Goal: Communication & Community: Answer question/provide support

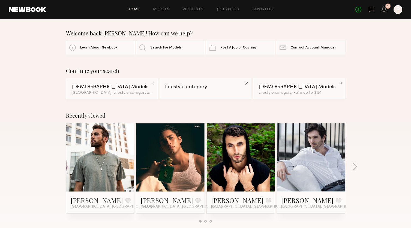
click at [370, 10] on icon at bounding box center [372, 9] width 6 height 6
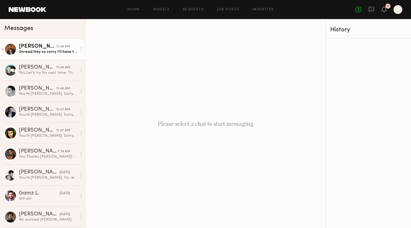
click at [44, 45] on div "[PERSON_NAME]" at bounding box center [37, 46] width 37 height 5
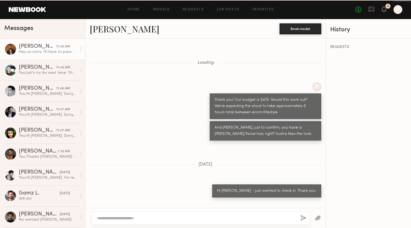
scroll to position [281, 0]
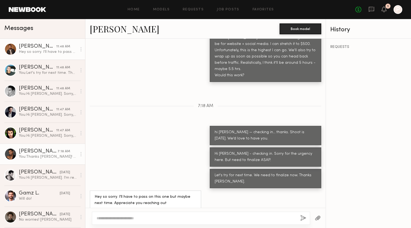
click at [37, 147] on link "[PERSON_NAME] 7:18 AM You: Thanks [PERSON_NAME]! A few asks: 1) If you have a f…" at bounding box center [42, 154] width 85 height 21
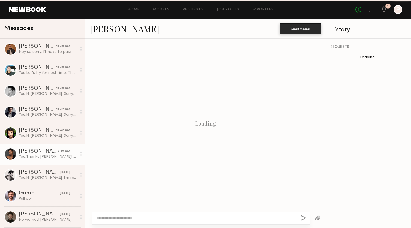
scroll to position [396, 0]
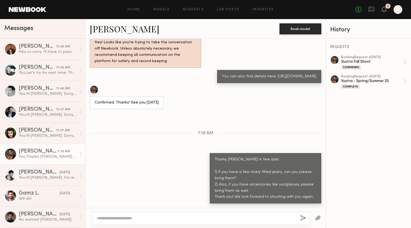
click at [268, 76] on div "You can also find details here: [URL][DOMAIN_NAME]" at bounding box center [269, 77] width 94 height 6
drag, startPoint x: 307, startPoint y: 76, endPoint x: 209, endPoint y: 77, distance: 98.3
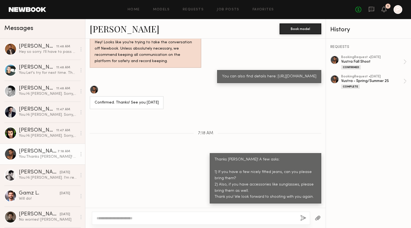
click at [209, 77] on div "You can also find details here: [URL][DOMAIN_NAME]" at bounding box center [205, 76] width 240 height 13
copy div "[URL][DOMAIN_NAME]"
